Goal: Information Seeking & Learning: Learn about a topic

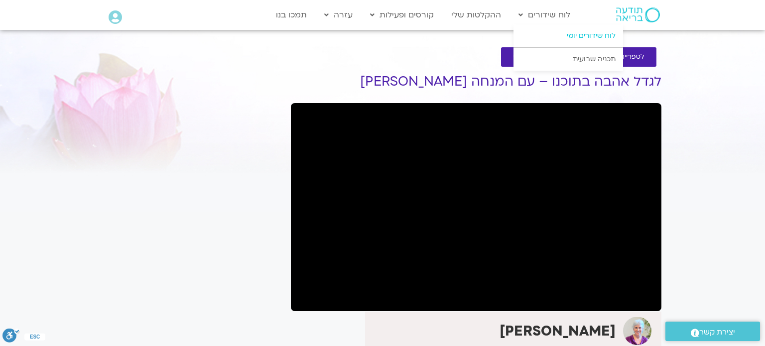
click at [575, 33] on link "לוח שידורים יומי" at bounding box center [568, 35] width 110 height 23
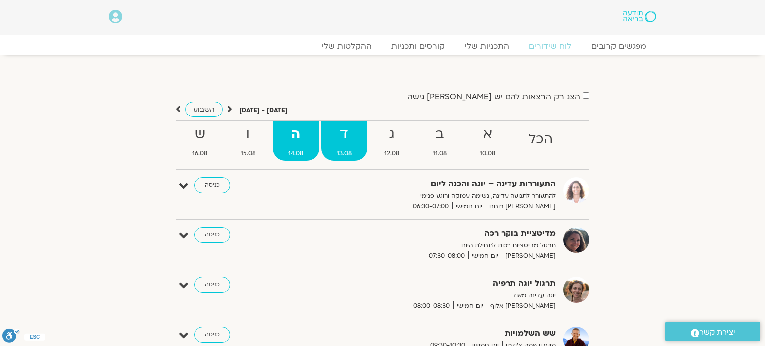
click at [334, 140] on strong "ד" at bounding box center [344, 134] width 46 height 22
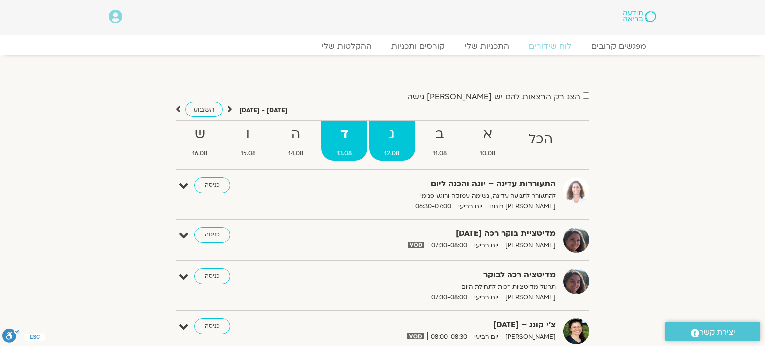
click at [393, 150] on span "12.08" at bounding box center [392, 153] width 46 height 10
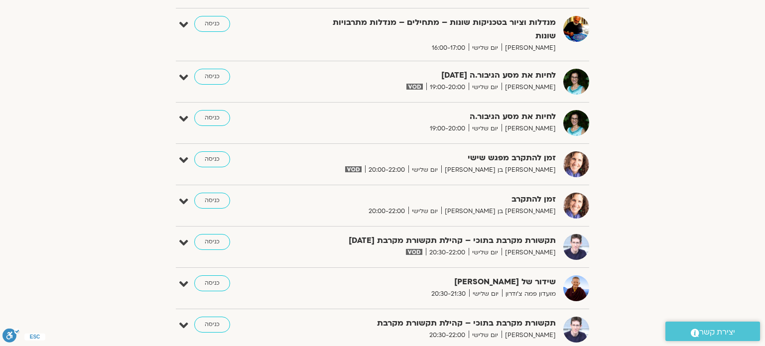
scroll to position [797, 0]
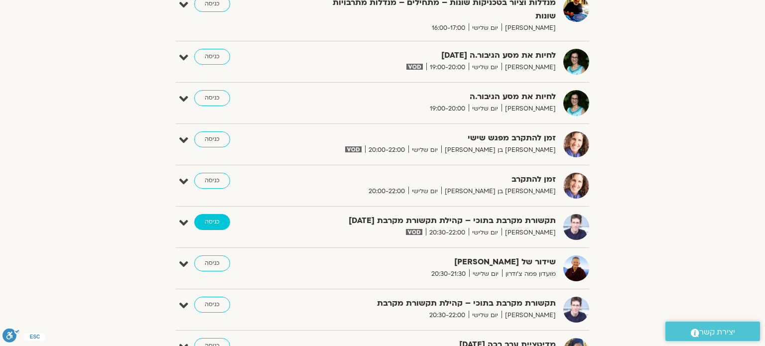
click at [215, 214] on link "כניסה" at bounding box center [212, 222] width 36 height 16
